Goal: Find contact information: Find contact information

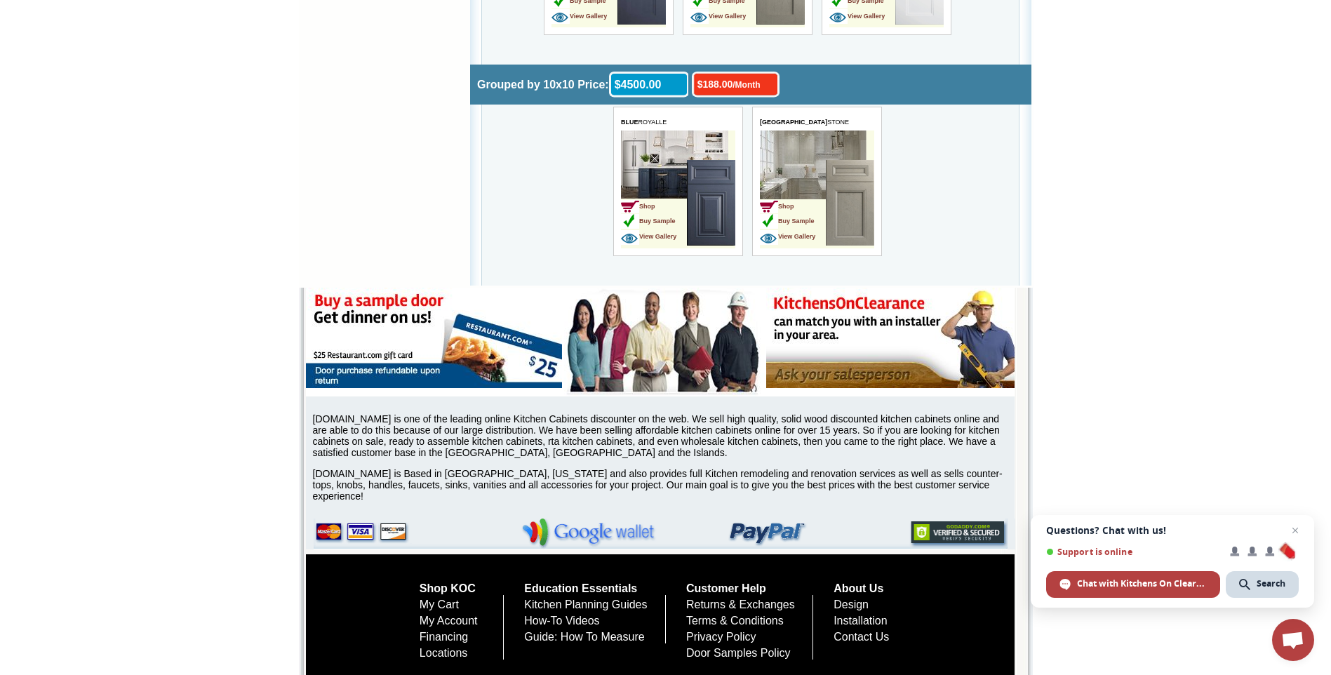
scroll to position [4720, 0]
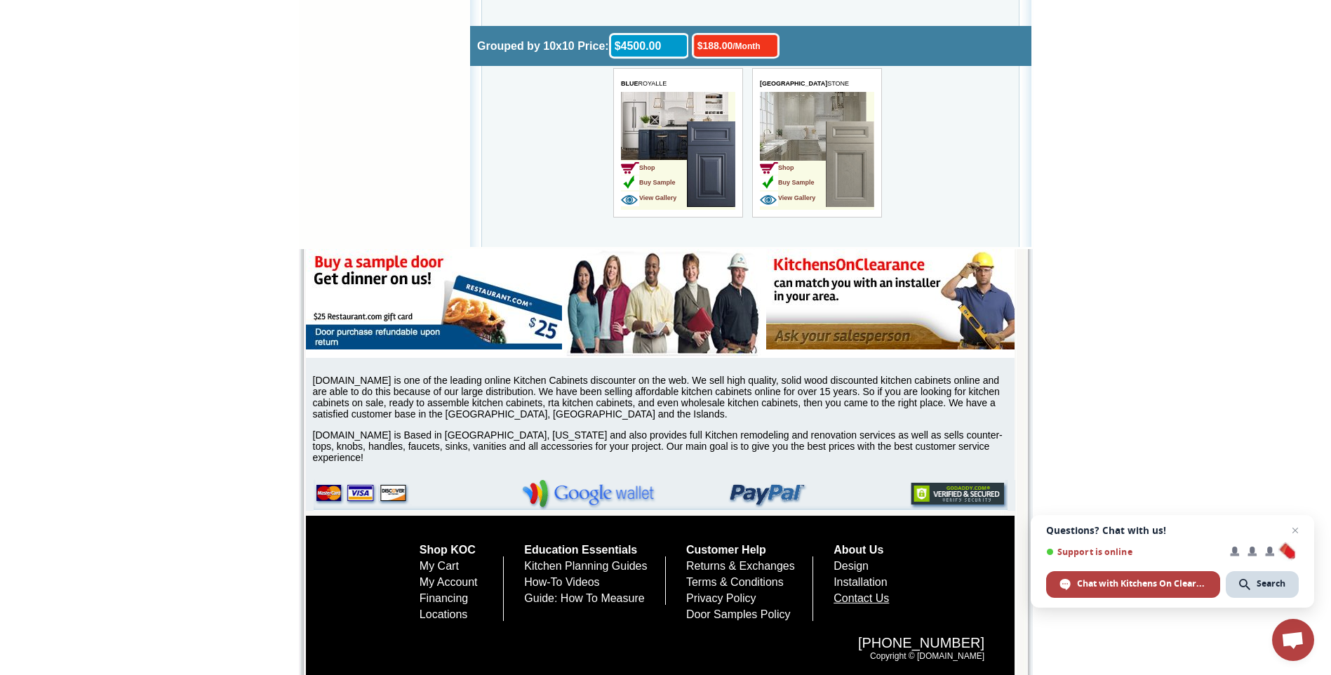
click at [889, 599] on link "Contact Us" at bounding box center [860, 598] width 55 height 12
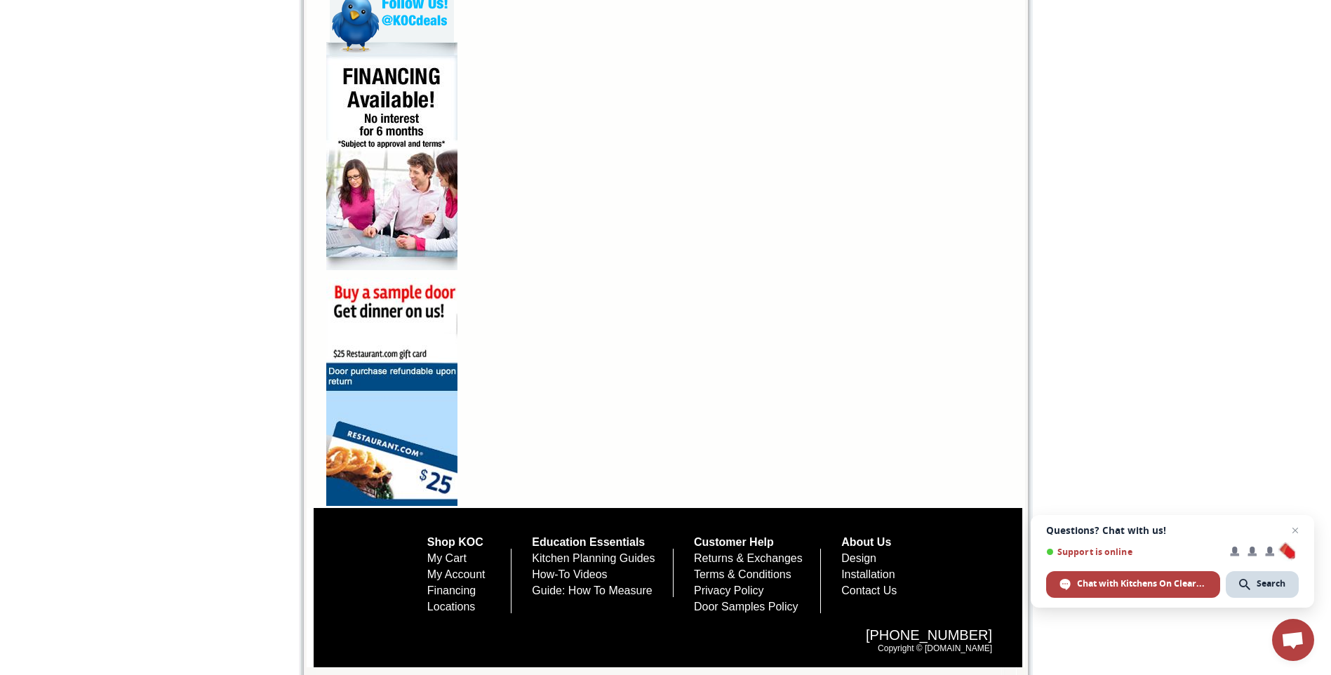
scroll to position [864, 0]
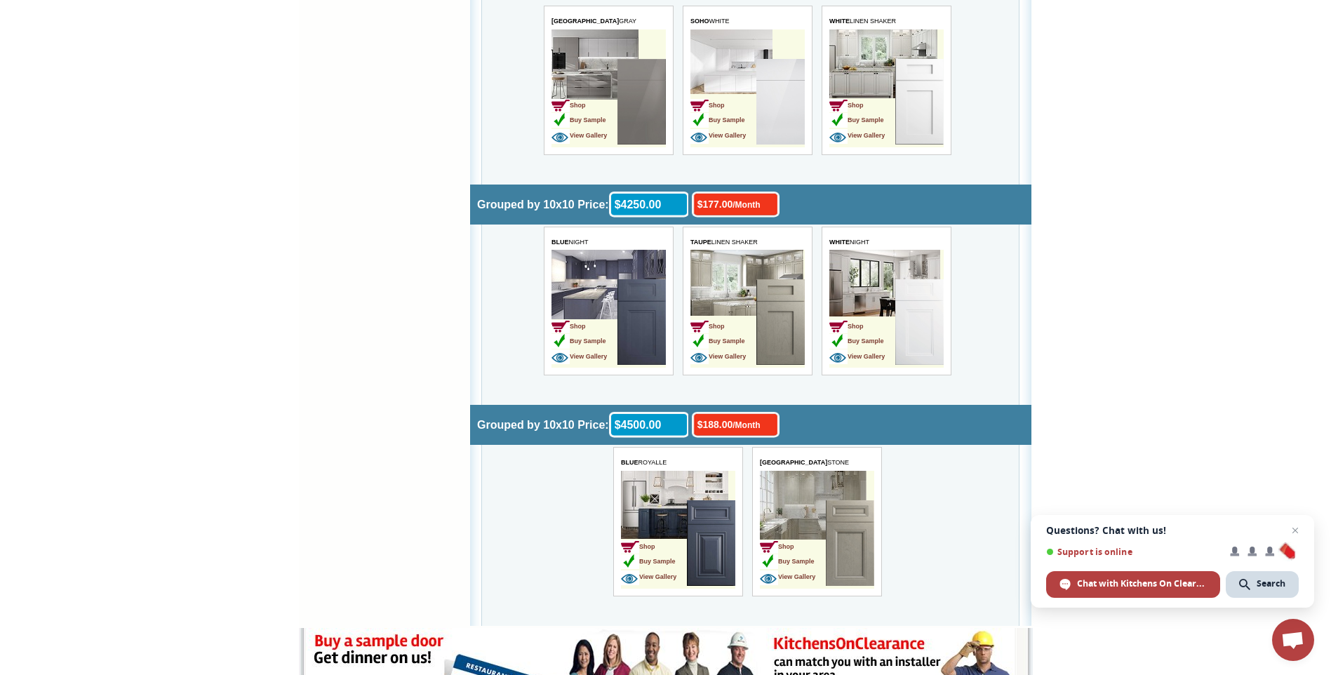
scroll to position [4720, 0]
